Goal: Information Seeking & Learning: Learn about a topic

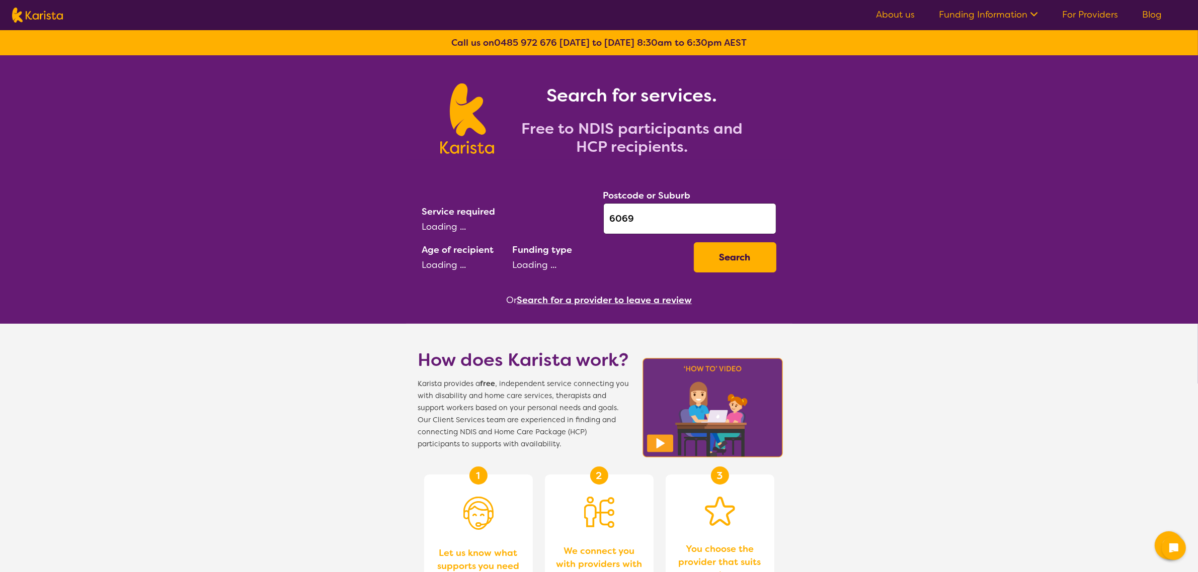
select select "AG"
select select "HCP"
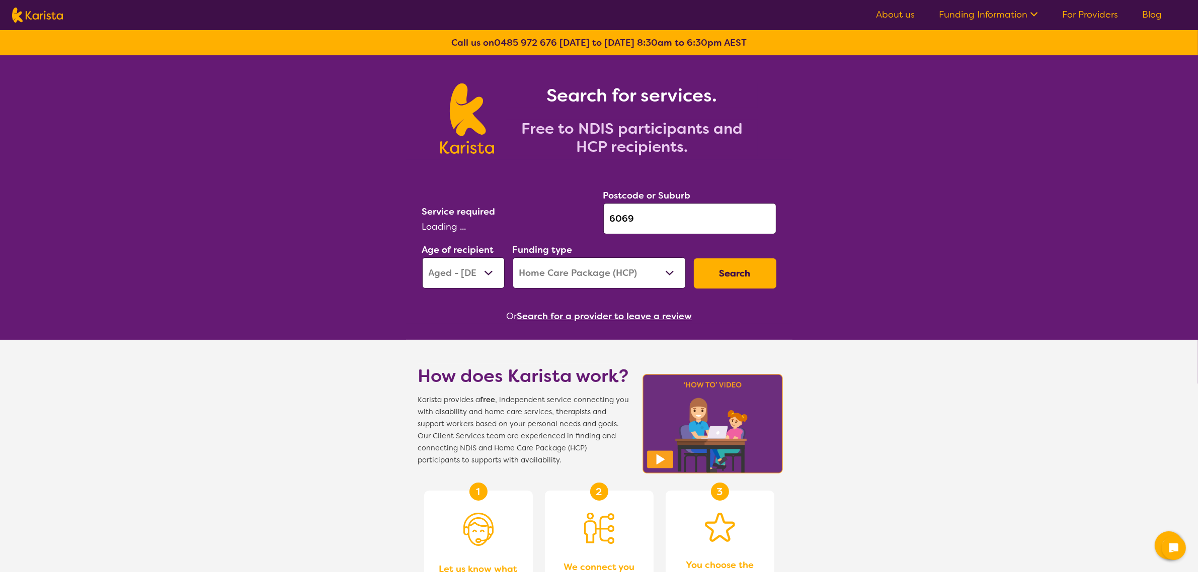
select select "[MEDICAL_DATA]"
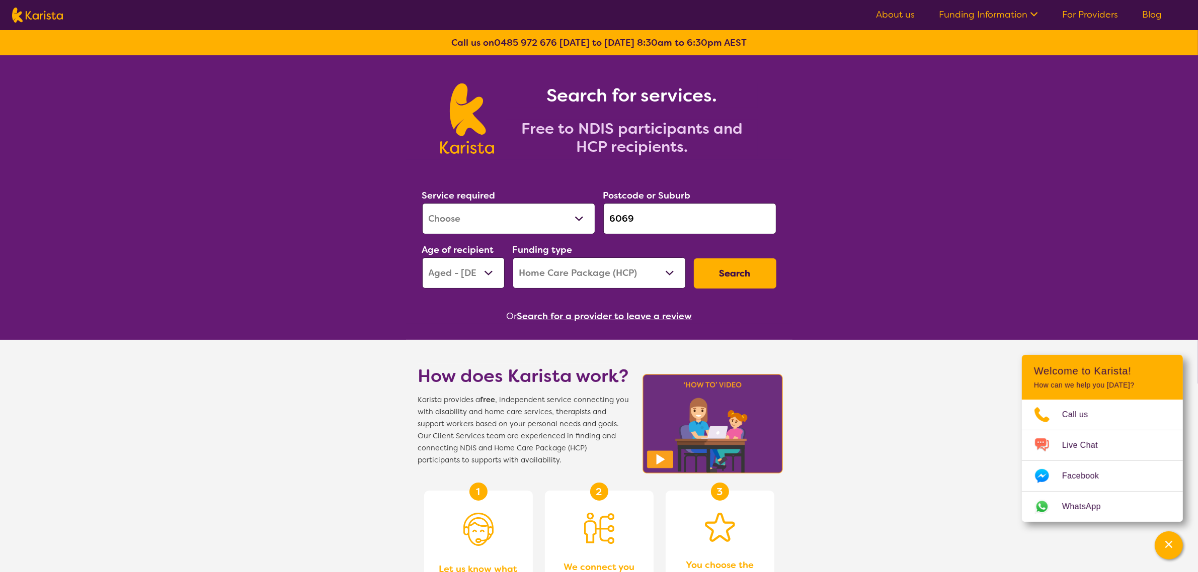
drag, startPoint x: 554, startPoint y: 207, endPoint x: 544, endPoint y: 204, distance: 10.4
click at [544, 204] on div "Service required Allied Health Assistant Assessment ([MEDICAL_DATA] or [MEDICAL…" at bounding box center [599, 238] width 362 height 109
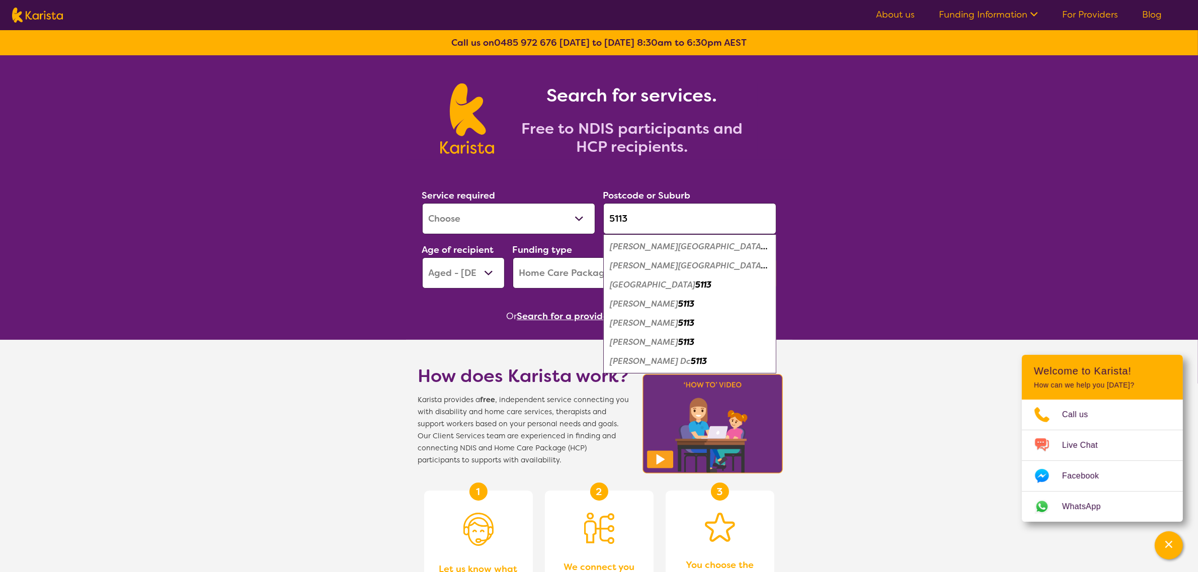
type input "5113"
click at [764, 244] on em "5113" at bounding box center [772, 246] width 16 height 11
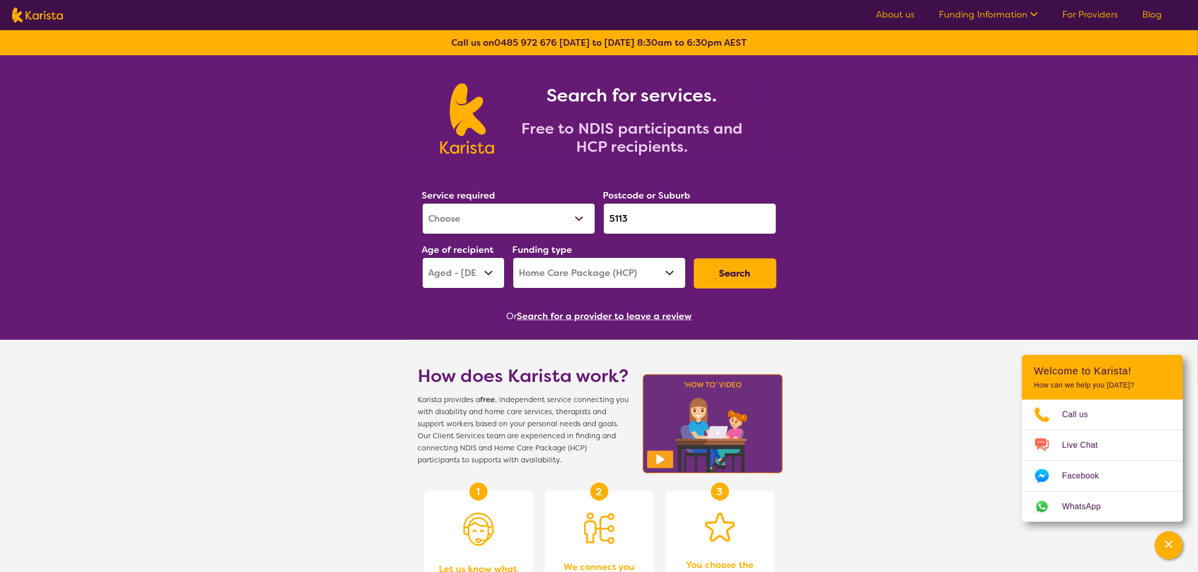
click at [454, 279] on select "Early Childhood - 0 to 9 Child - 10 to 11 Adolescent - 12 to 17 Adult - 18 to 6…" at bounding box center [463, 273] width 82 height 31
click at [730, 270] on button "Search" at bounding box center [735, 274] width 82 height 30
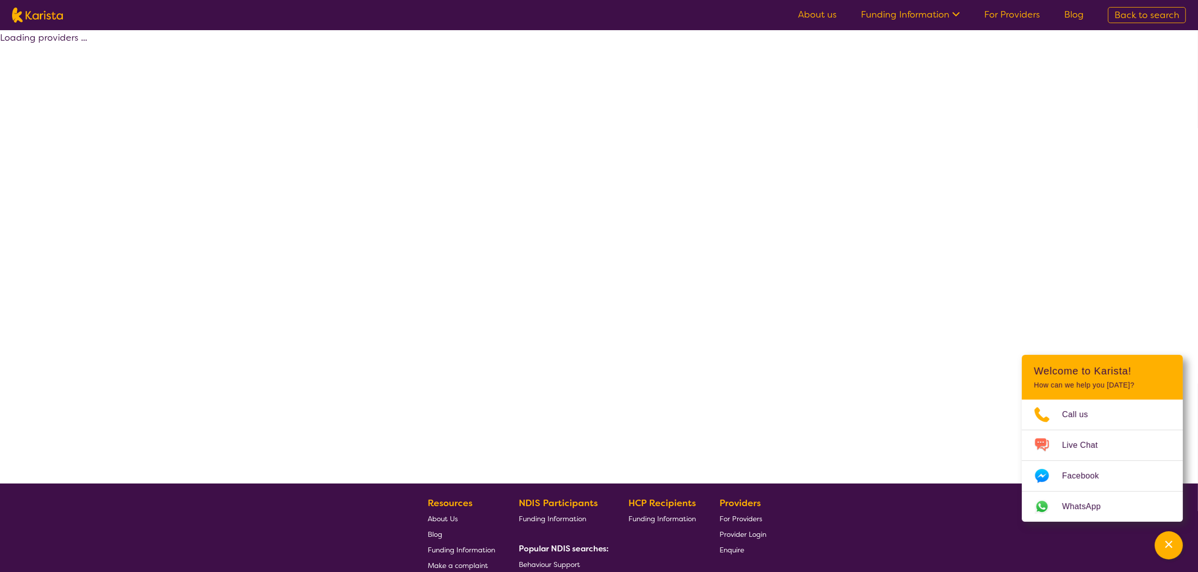
select select "HCP"
select select "[MEDICAL_DATA]"
select select "AG"
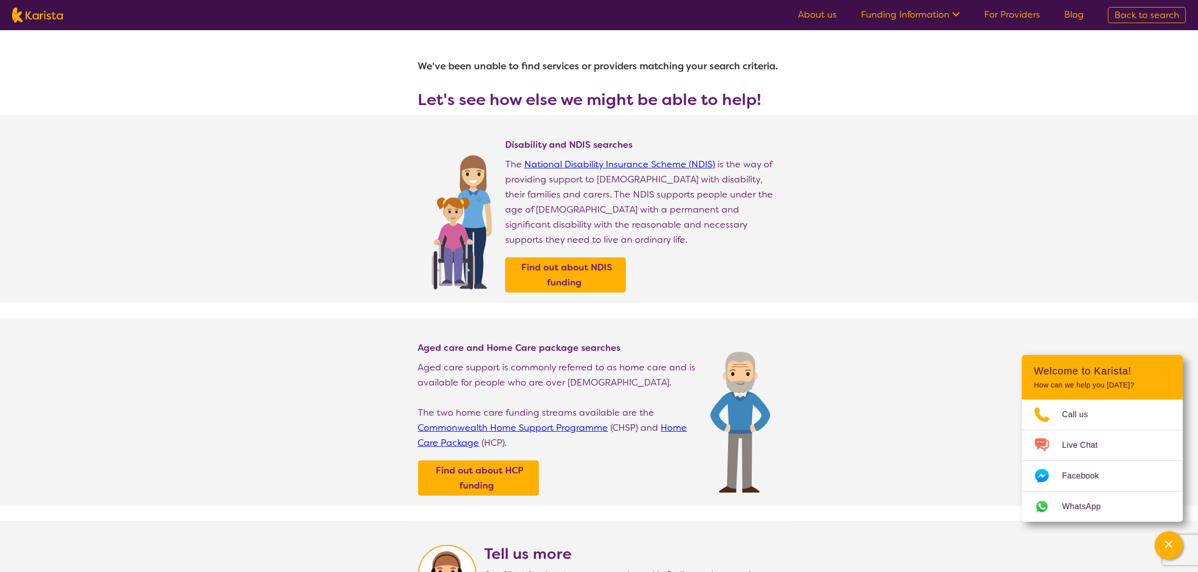
select select "[MEDICAL_DATA]"
select select "AG"
select select "HCP"
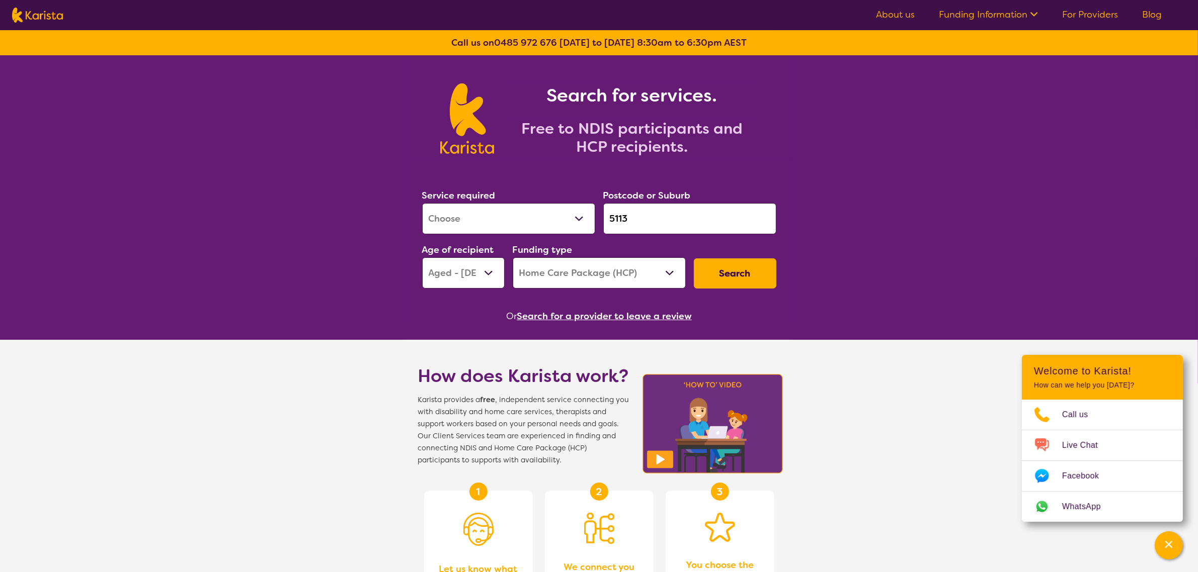
click at [471, 267] on select "Early Childhood - 0 to 9 Child - 10 to 11 Adolescent - 12 to 17 Adult - 18 to 6…" at bounding box center [463, 273] width 82 height 31
select select "AD"
click at [422, 258] on select "Early Childhood - 0 to 9 Child - 10 to 11 Adolescent - 12 to 17 Adult - 18 to 6…" at bounding box center [463, 273] width 82 height 31
click at [656, 268] on select "Home Care Package (HCP) National Disability Insurance Scheme (NDIS) I don't know" at bounding box center [599, 273] width 173 height 31
select select "NDIS"
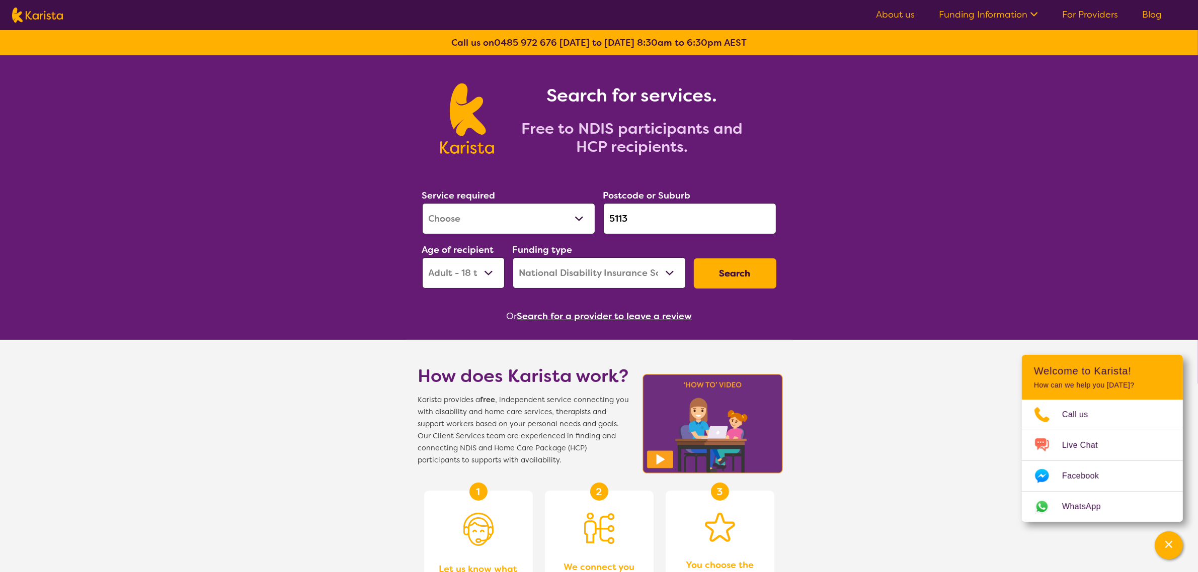
click at [513, 258] on select "Home Care Package (HCP) National Disability Insurance Scheme (NDIS) I don't know" at bounding box center [599, 273] width 173 height 31
click at [734, 273] on button "Search" at bounding box center [735, 274] width 82 height 30
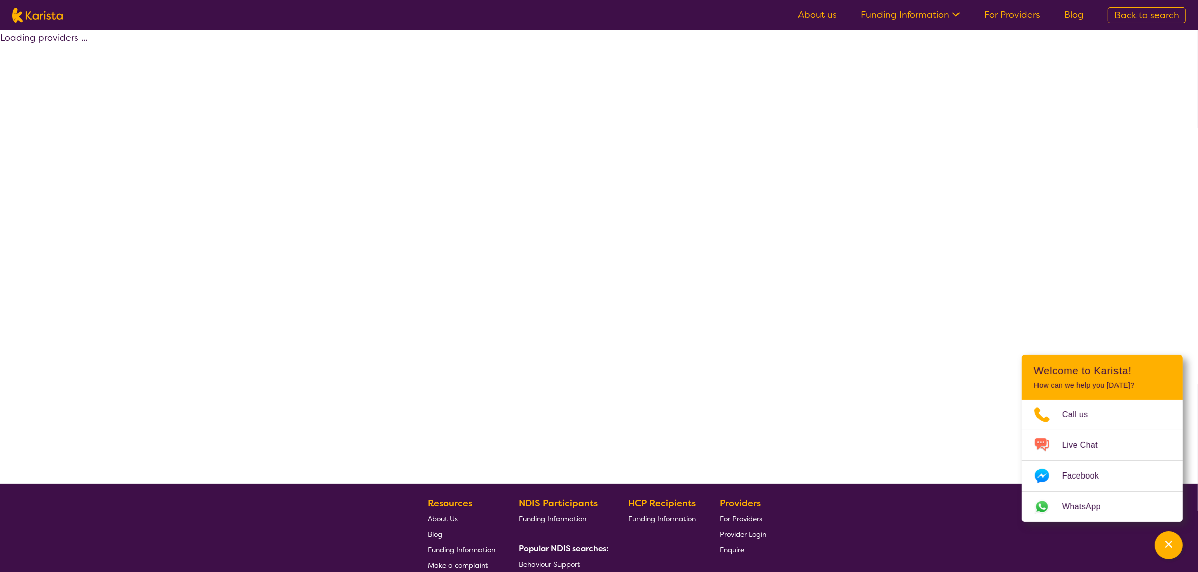
select select "by_score"
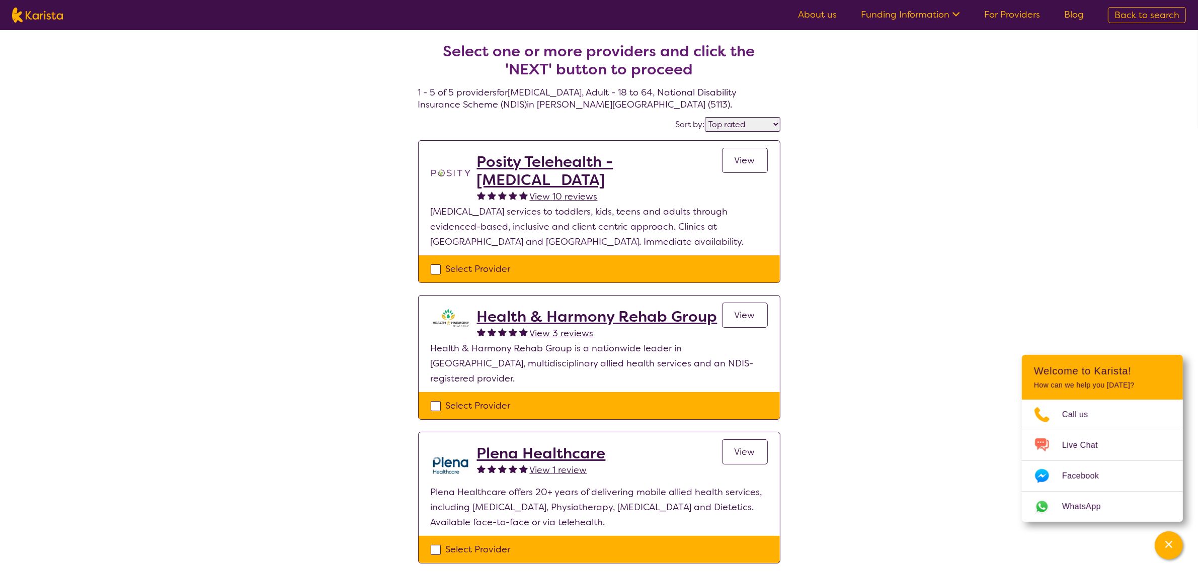
click at [538, 445] on h2 "Plena Healthcare" at bounding box center [541, 454] width 129 height 18
